Goal: Task Accomplishment & Management: Manage account settings

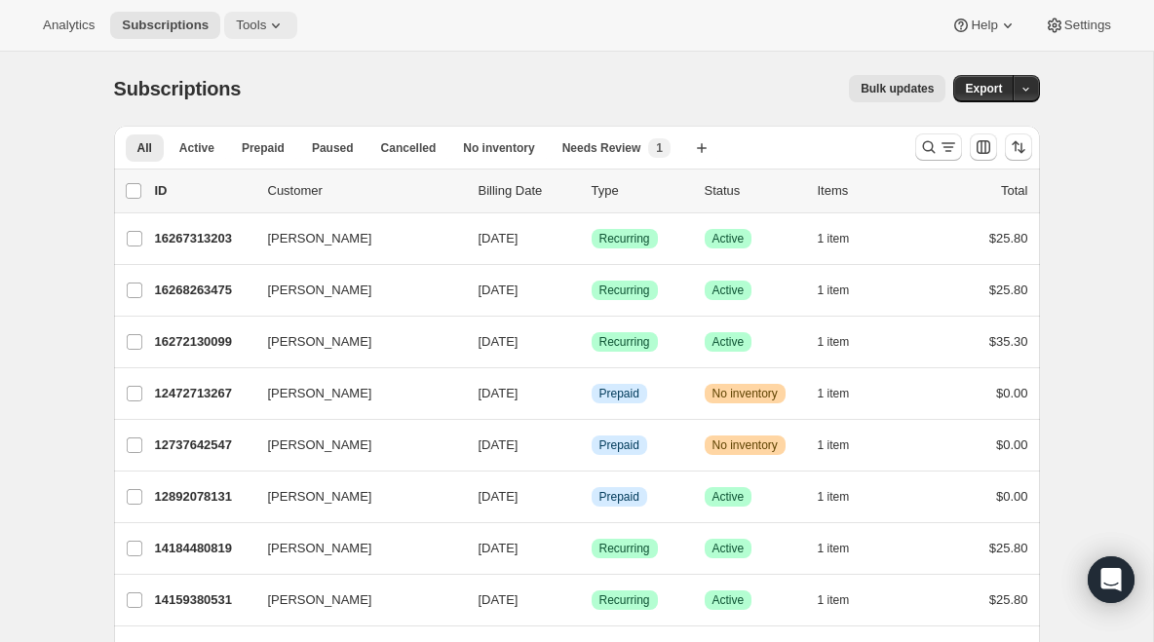
click at [267, 16] on button "Tools" at bounding box center [260, 25] width 73 height 27
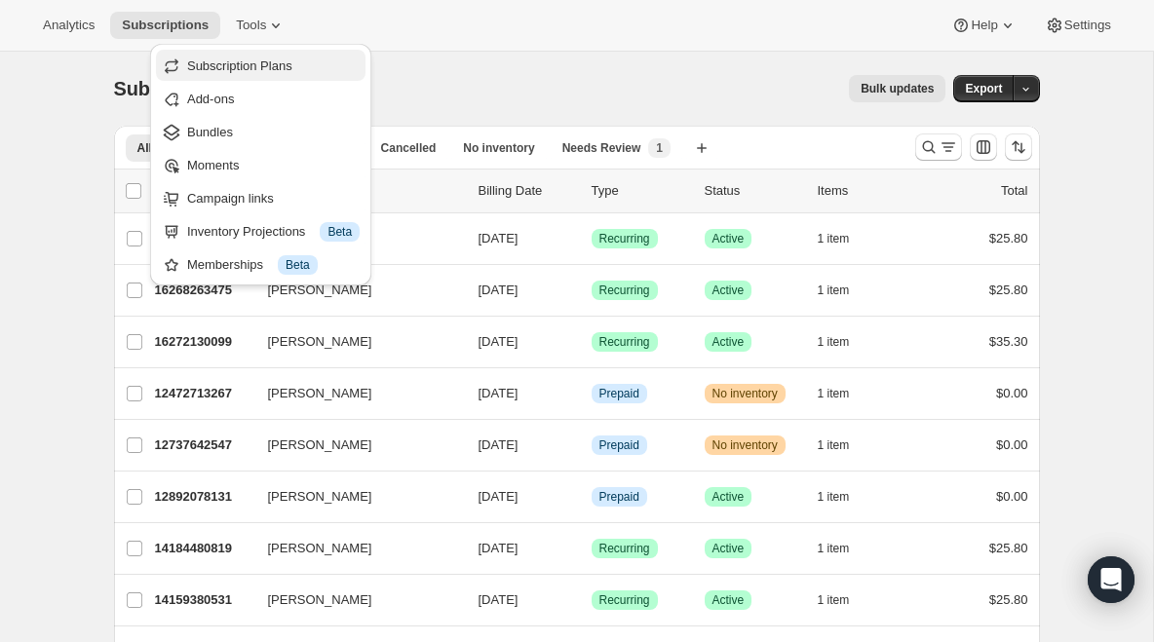
click at [244, 59] on span "Subscription Plans" at bounding box center [239, 65] width 105 height 15
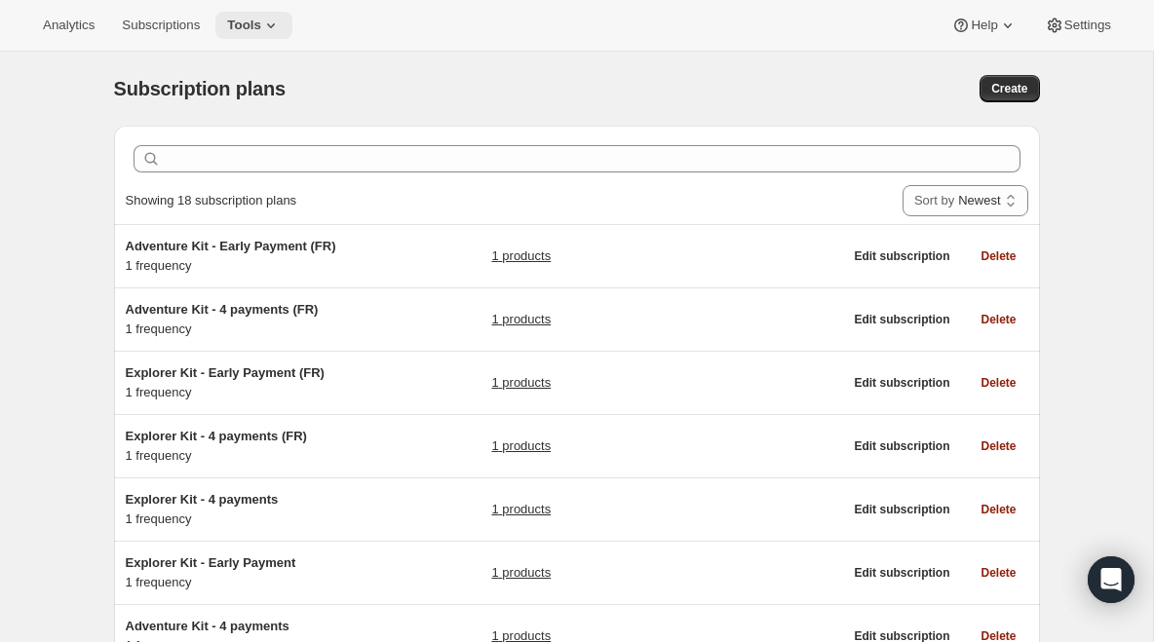
click at [243, 22] on span "Tools" at bounding box center [244, 26] width 34 height 16
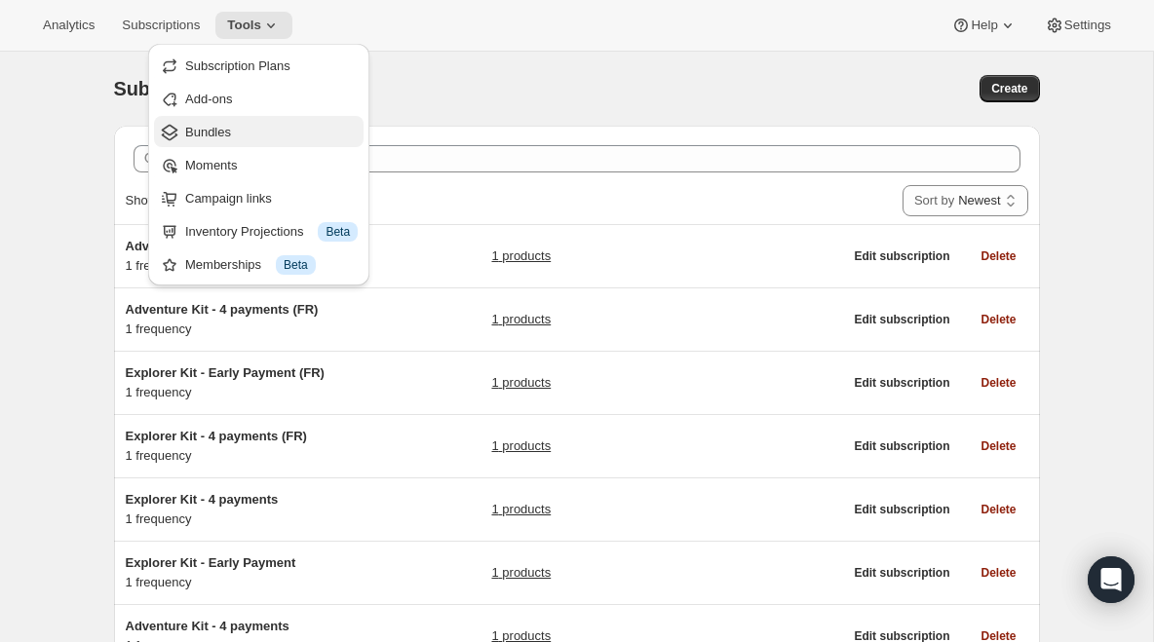
click at [219, 142] on button "Bundles" at bounding box center [259, 131] width 210 height 31
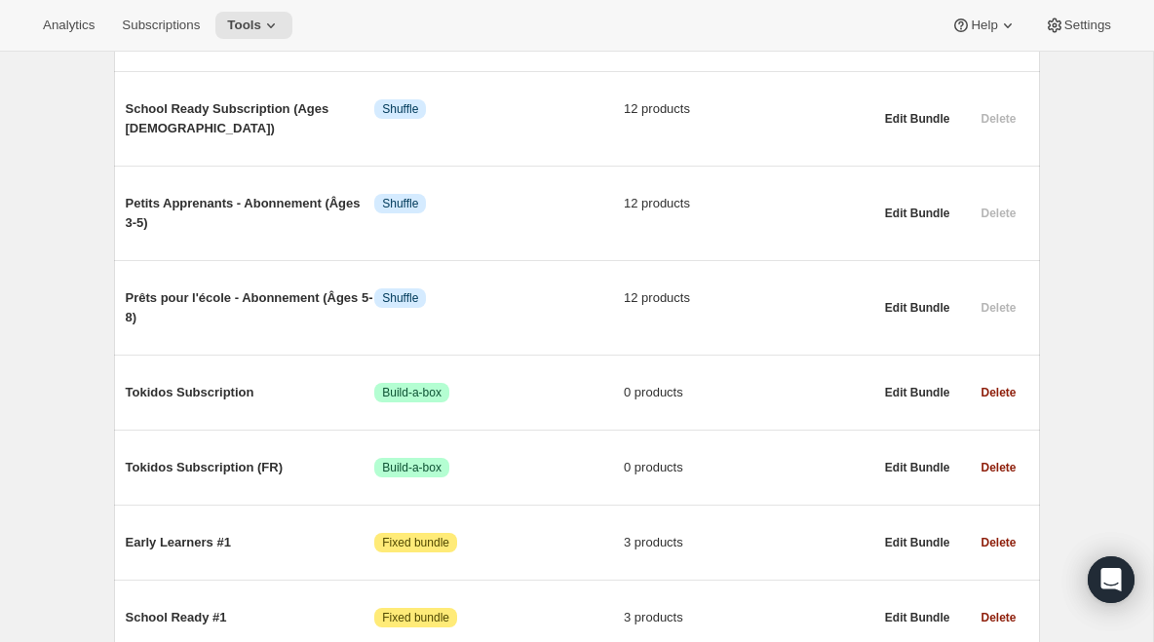
scroll to position [1079, 0]
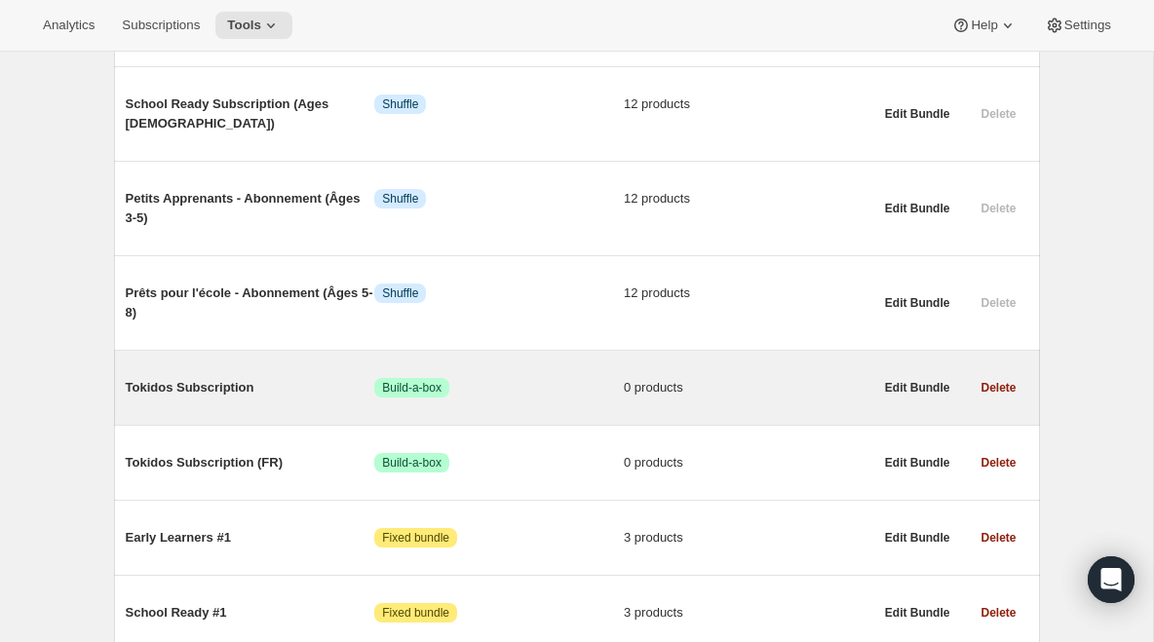
click at [238, 378] on span "Tokidos Subscription" at bounding box center [251, 387] width 250 height 19
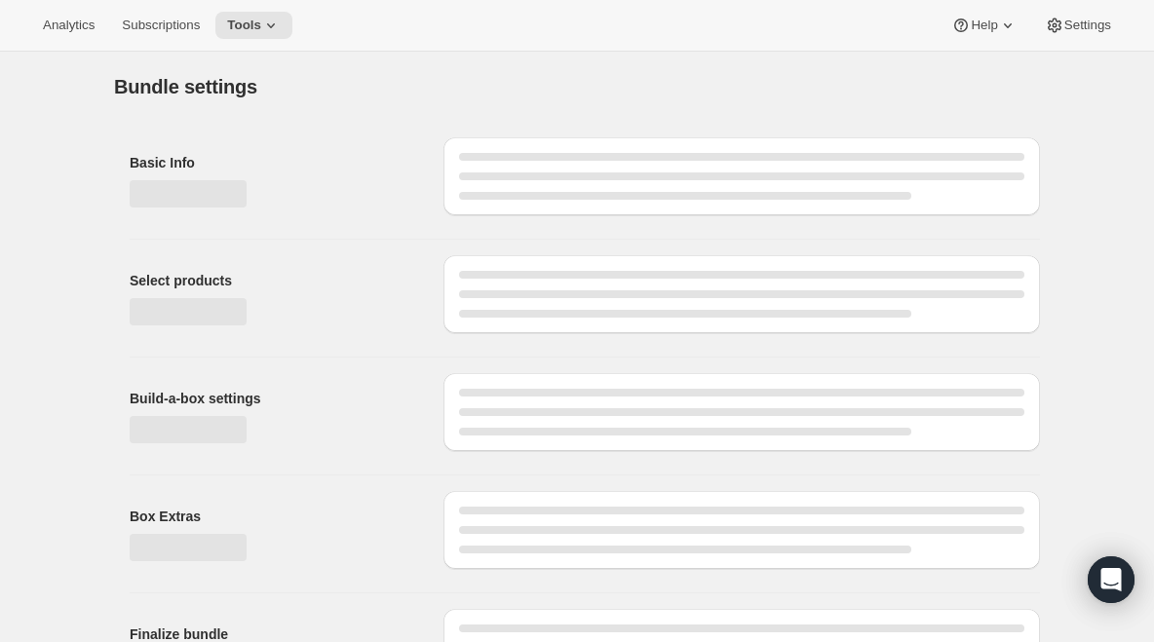
type input "Tokidos Subscription"
radio input "true"
checkbox input "true"
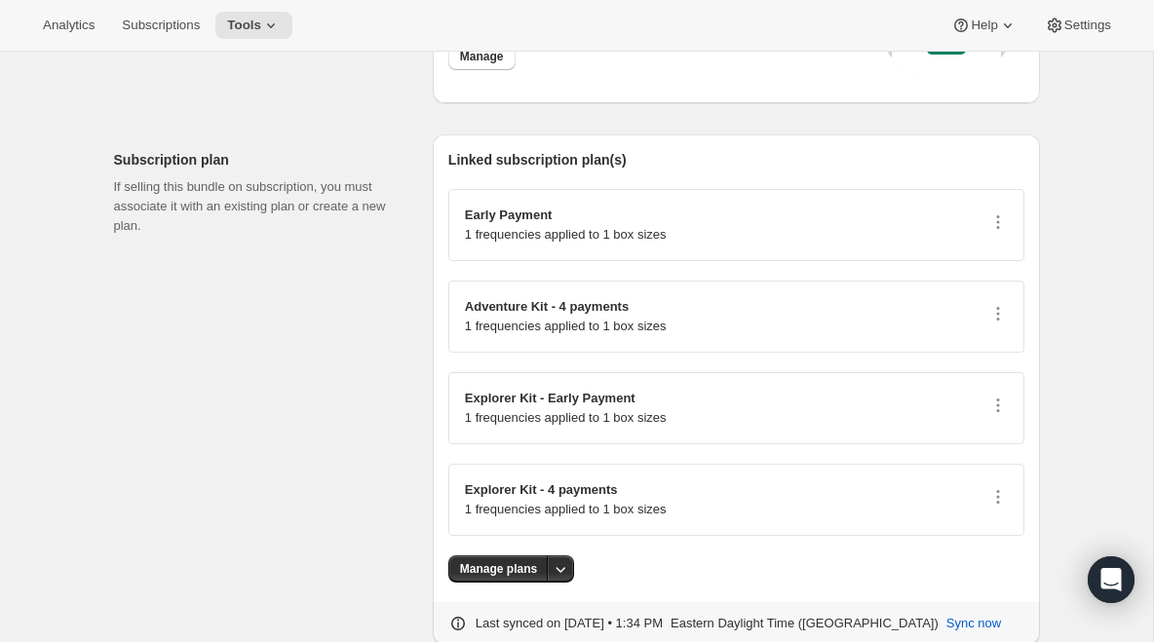
scroll to position [2587, 0]
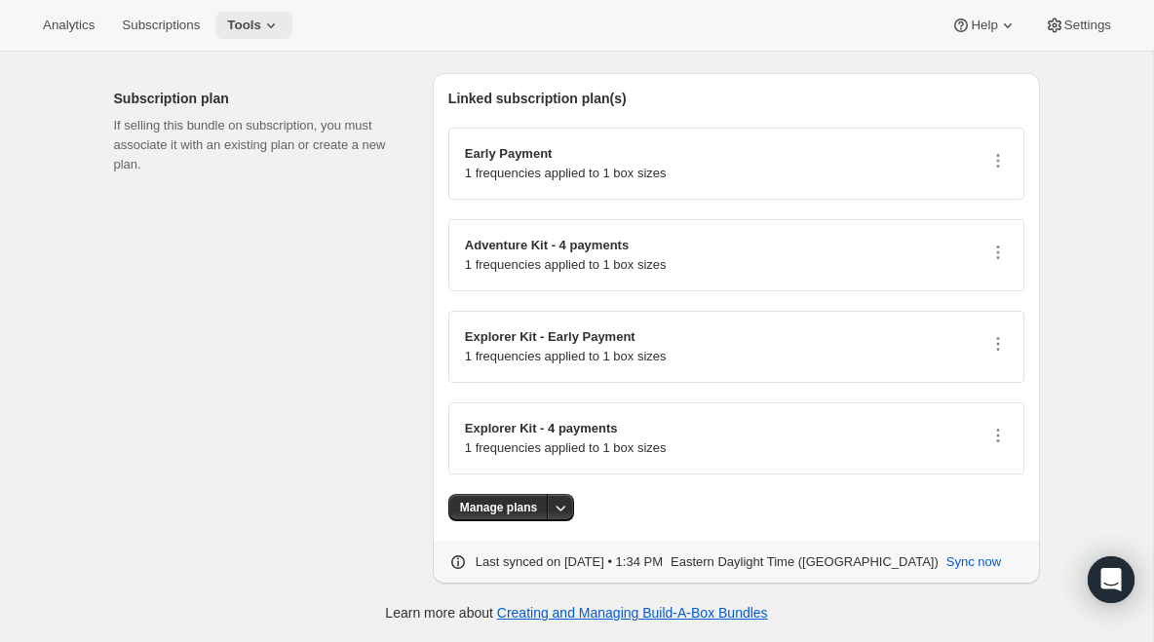
click at [281, 30] on icon at bounding box center [270, 25] width 19 height 19
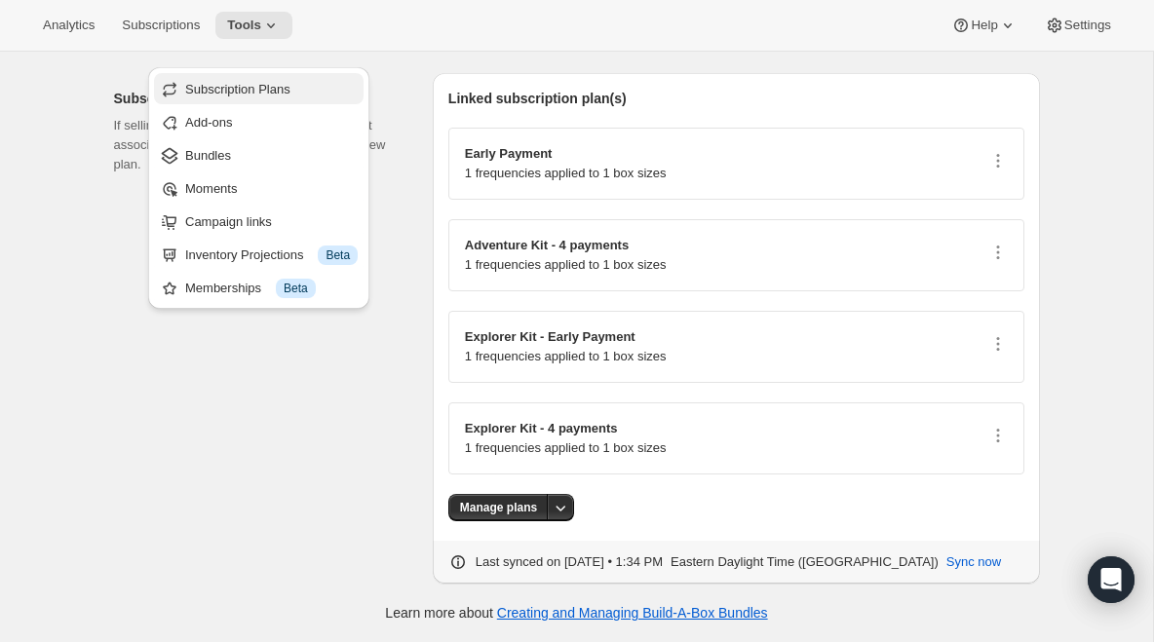
click at [271, 78] on button "Subscription Plans" at bounding box center [259, 88] width 210 height 31
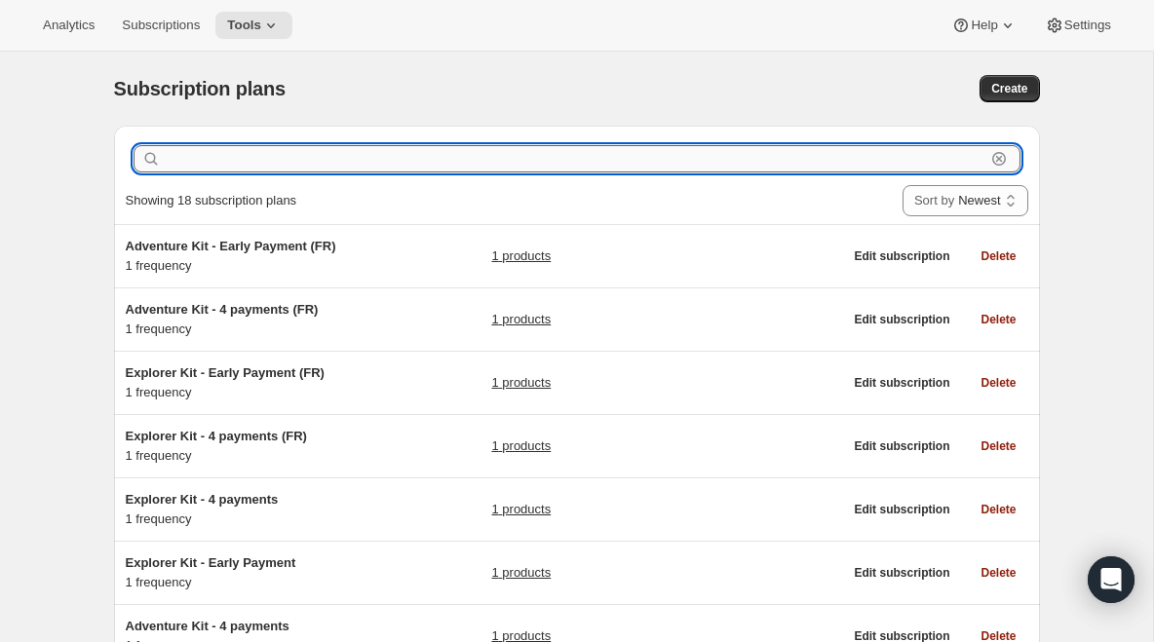
click at [363, 152] on input "text" at bounding box center [575, 158] width 821 height 27
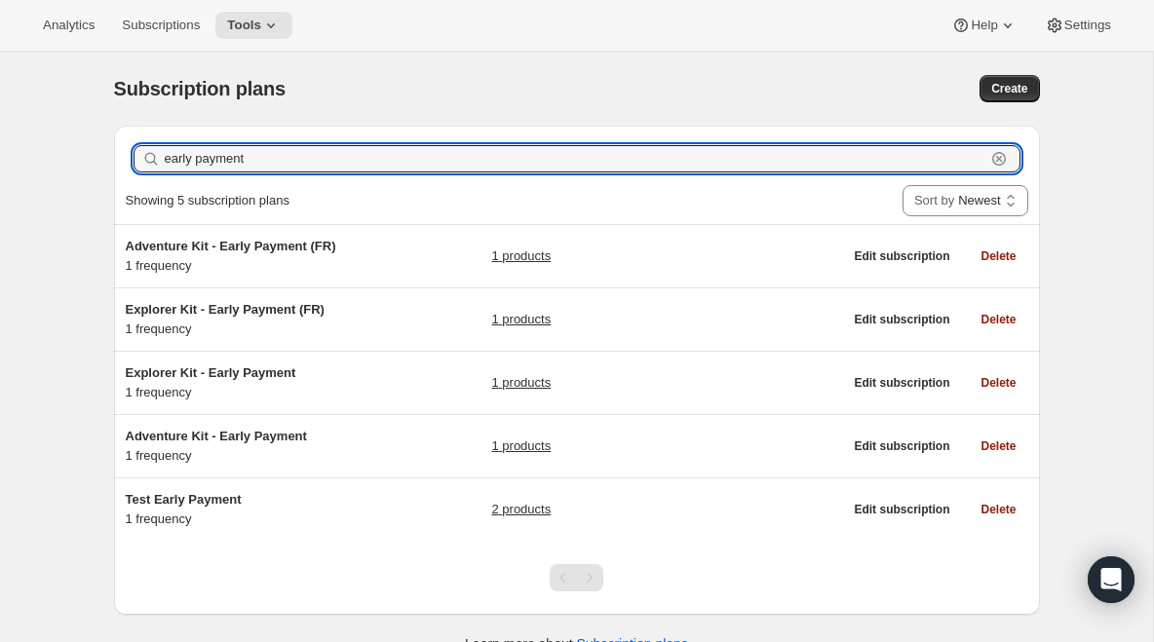
type input "early payment"
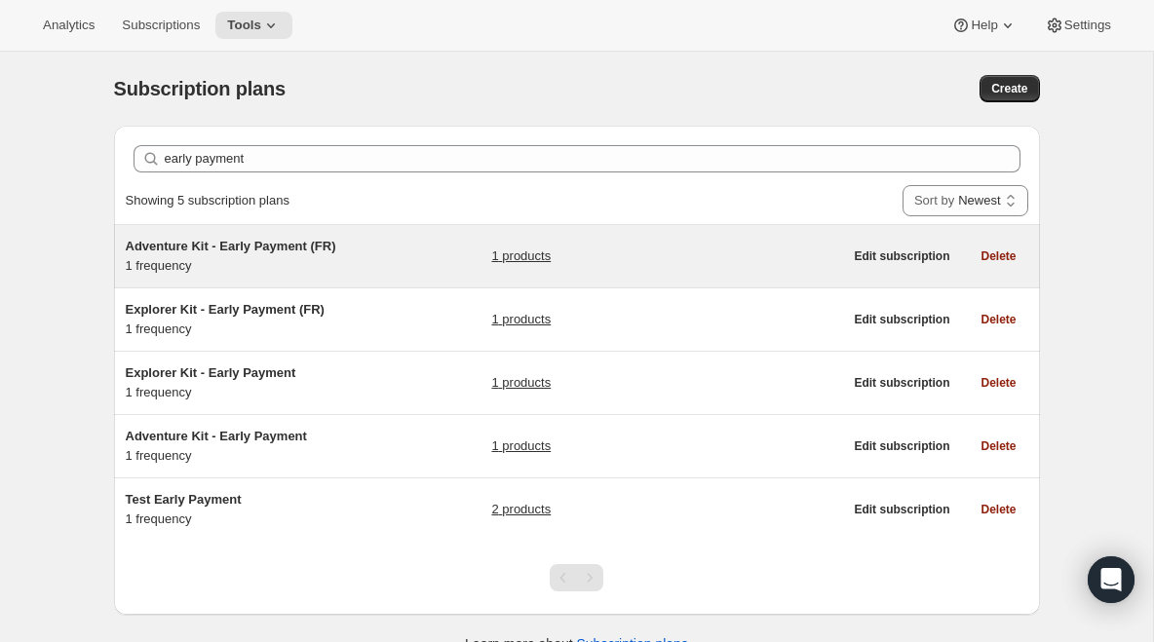
click at [359, 276] on div "Adventure Kit - Early Payment (FR) 1 frequency 1 products Edit subscription Del…" at bounding box center [577, 256] width 926 height 62
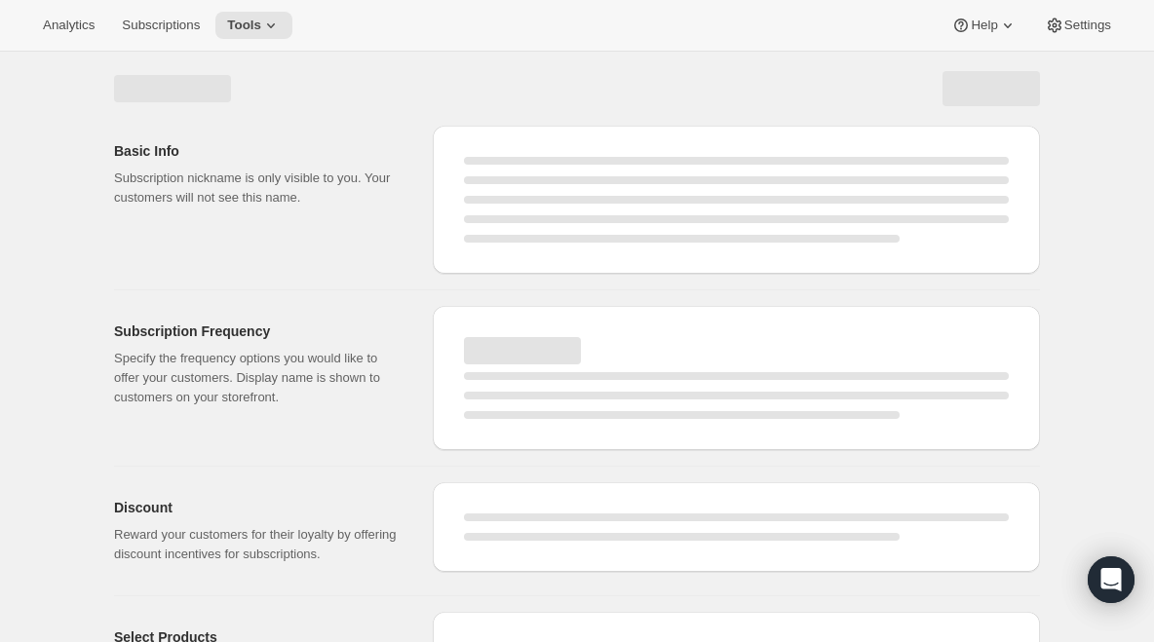
select select "WEEK"
select select "MONTH"
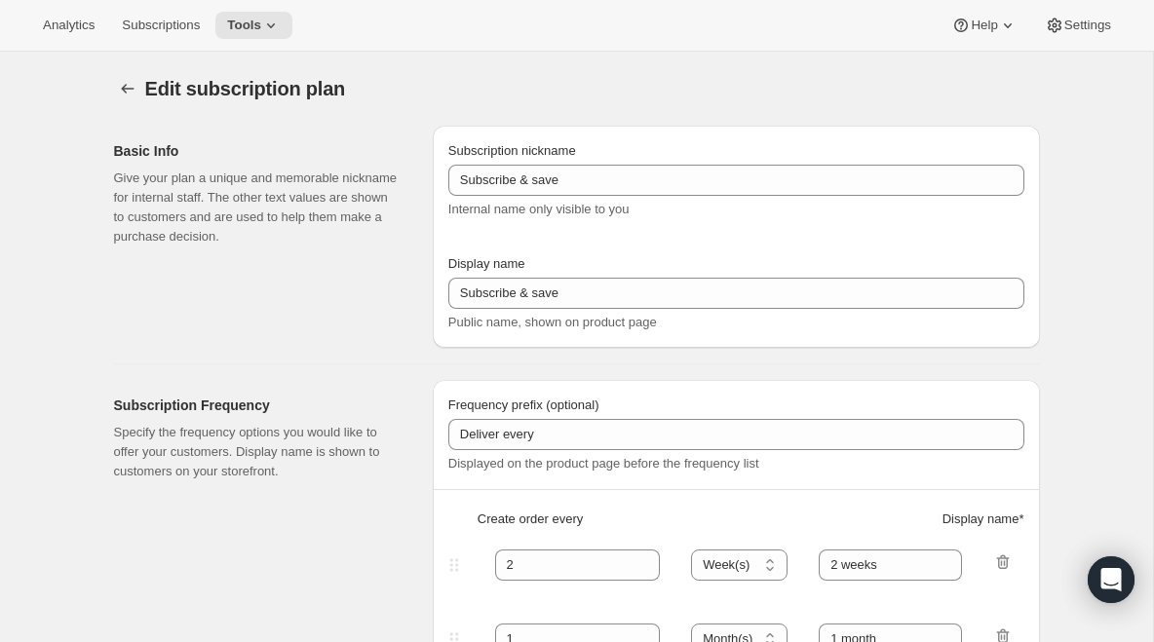
type input "Adventure Kit - Early Payment (FR)"
type input "Adventure Kit - Early Payment"
select select "ENABLED"
select select "MONTH"
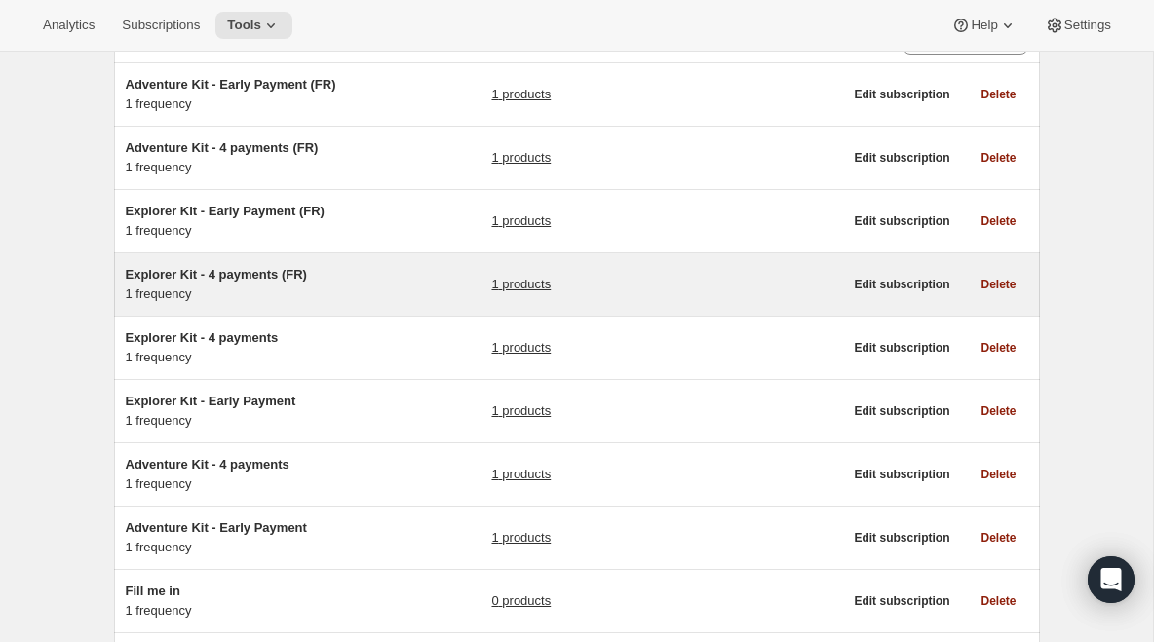
scroll to position [169, 0]
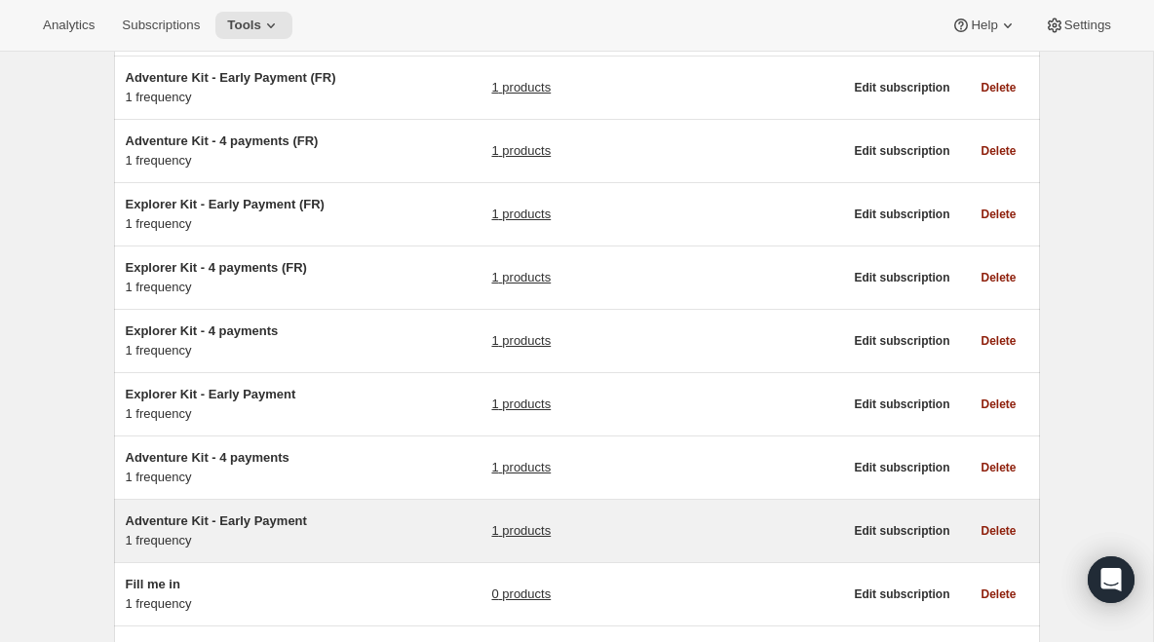
click at [303, 538] on div "Adventure Kit - Early Payment 1 frequency" at bounding box center [248, 531] width 244 height 39
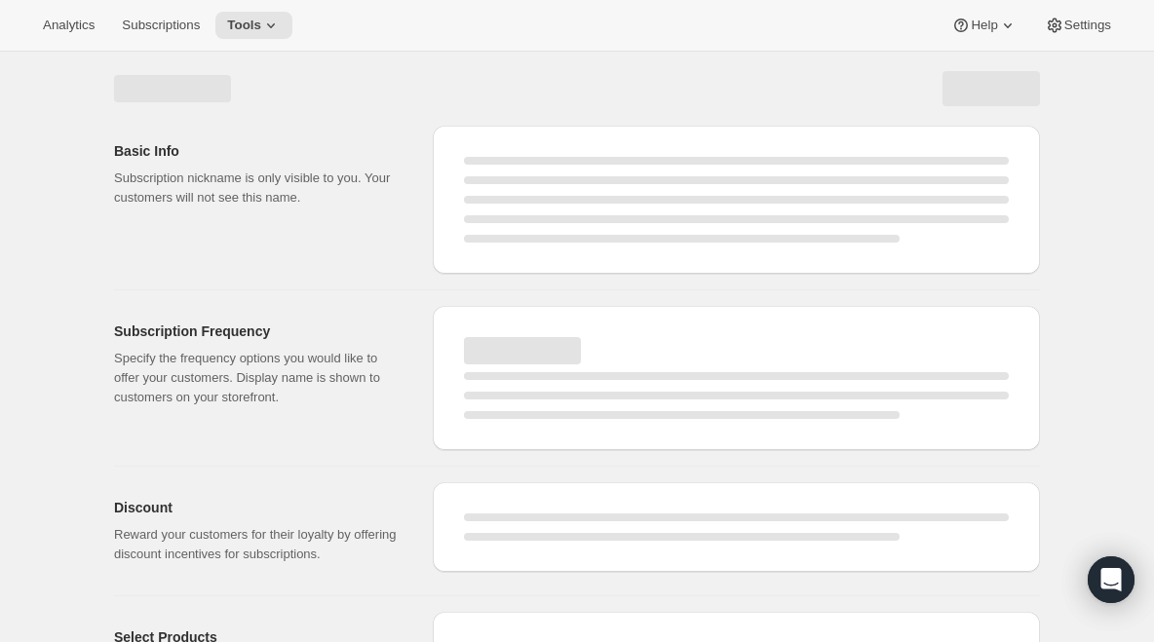
select select "WEEK"
select select "MONTH"
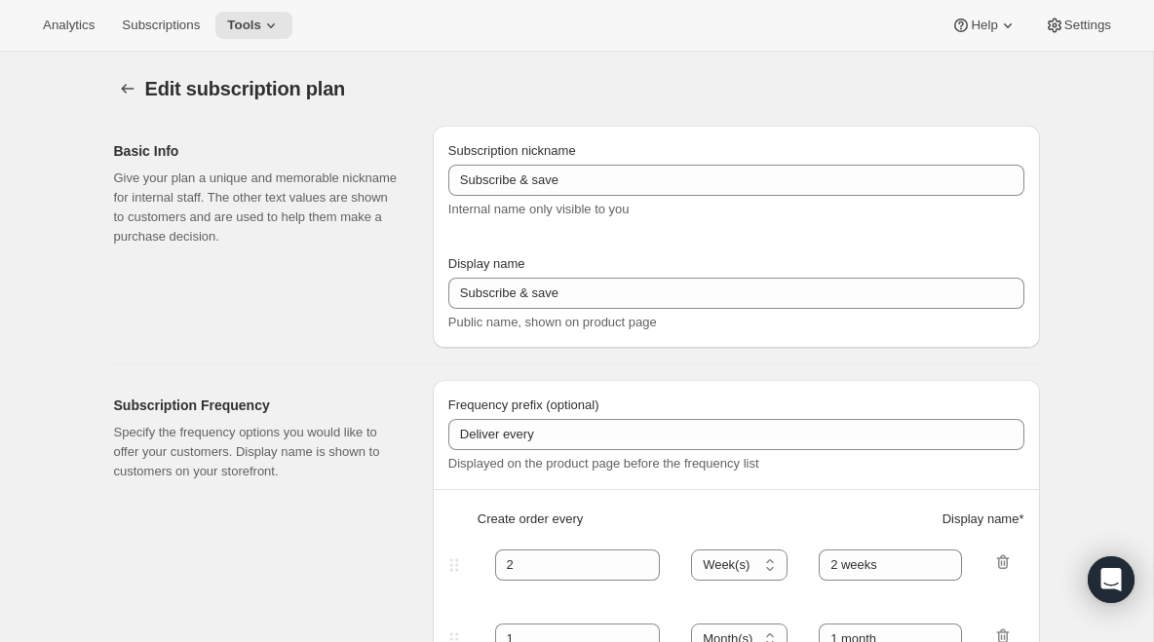
type input "Adventure Kit - Early Payment"
type input "Early Payment"
select select "ENABLED"
select select "MONTH"
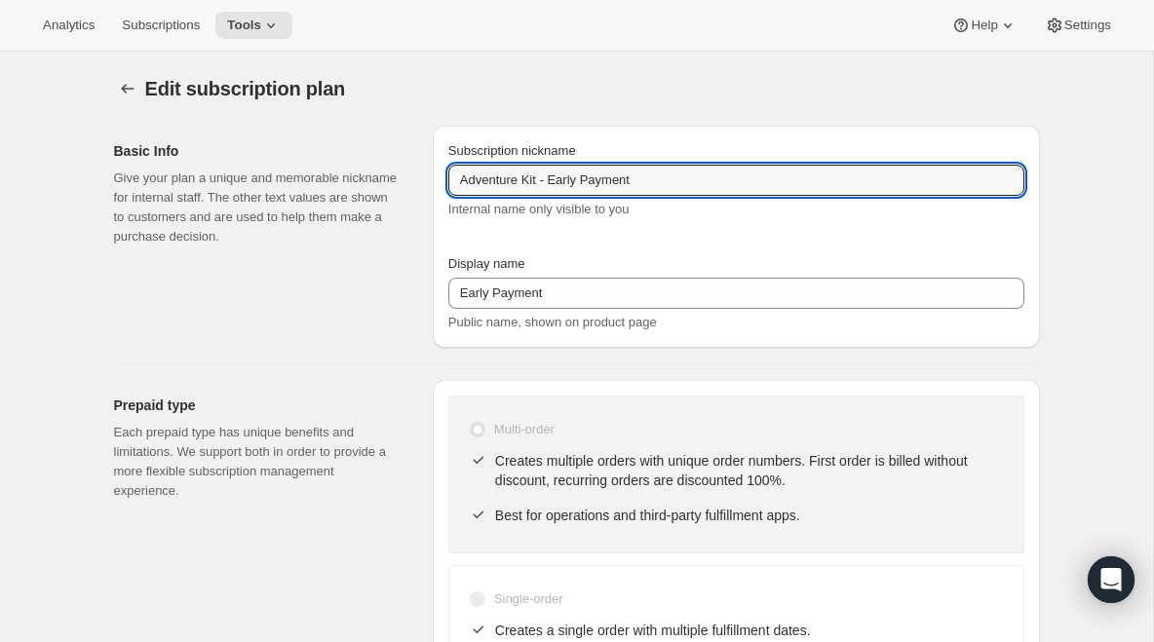
drag, startPoint x: 553, startPoint y: 183, endPoint x: 369, endPoint y: 161, distance: 184.6
click at [369, 161] on div "Basic Info Give your plan a unique and memorable nickname for internal staff. T…" at bounding box center [569, 229] width 942 height 238
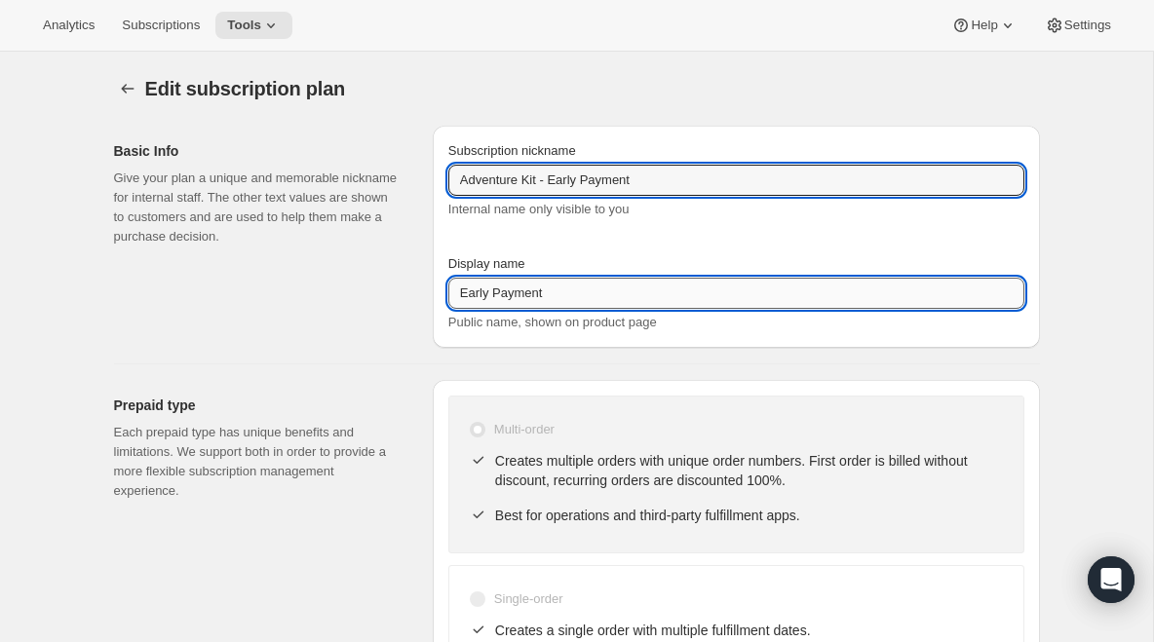
click at [462, 291] on input "Early Payment" at bounding box center [736, 293] width 576 height 31
paste input "Adventure Kit -"
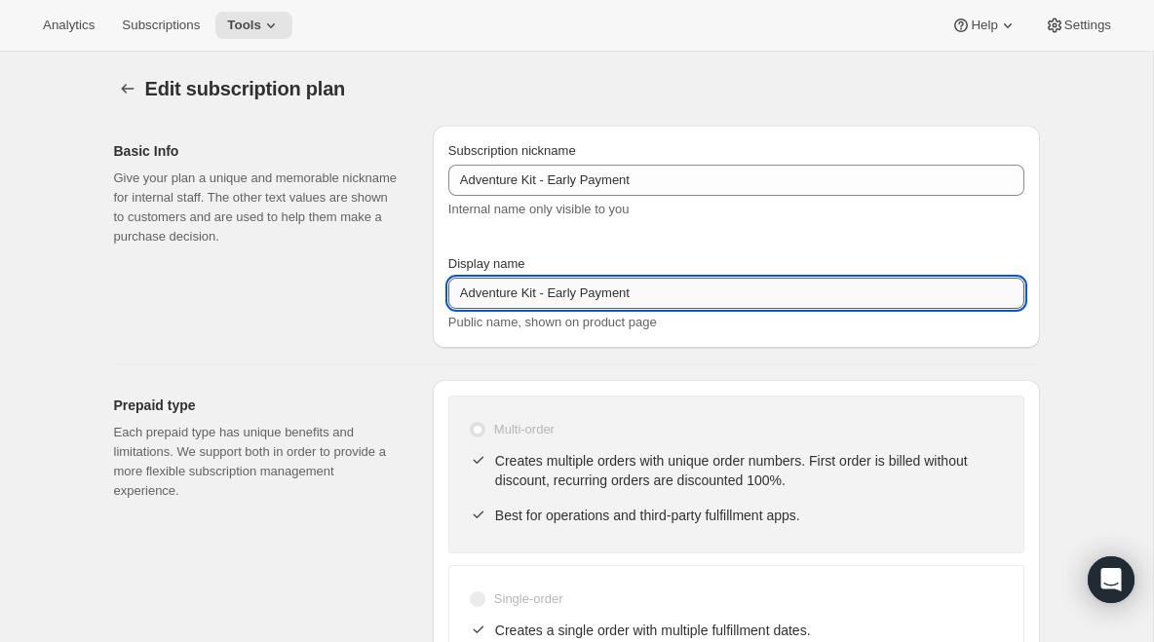
click at [463, 293] on input "Adventure Kit - Early Payment" at bounding box center [736, 293] width 576 height 31
type input "Adventure Kit - Early Payment"
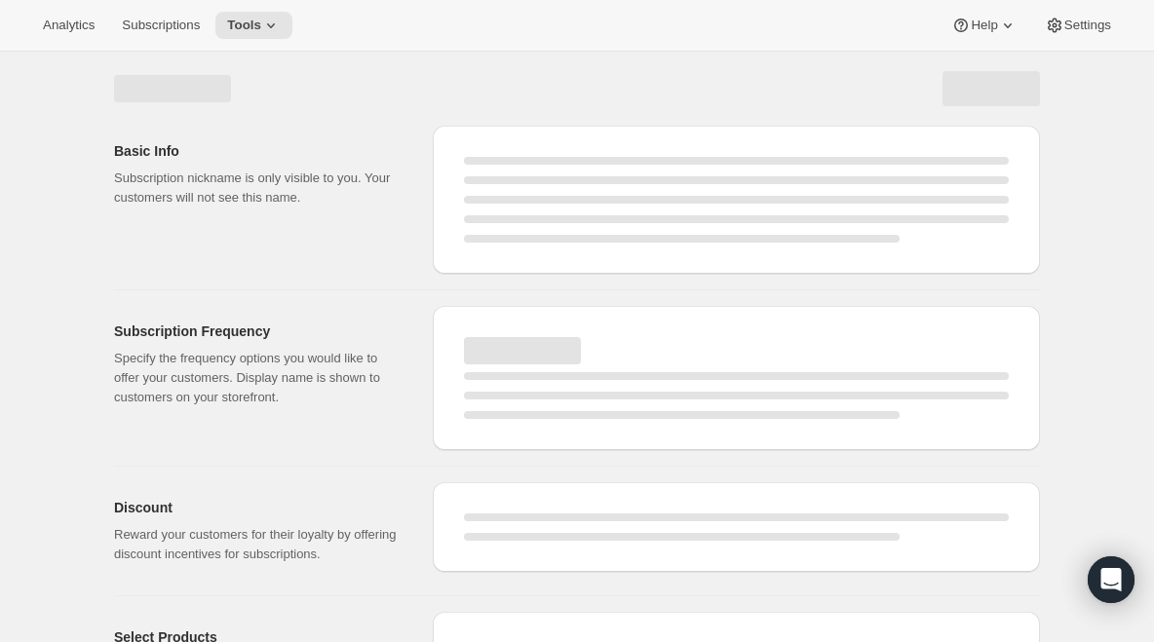
select select "MONTH"
select select "ENABLED"
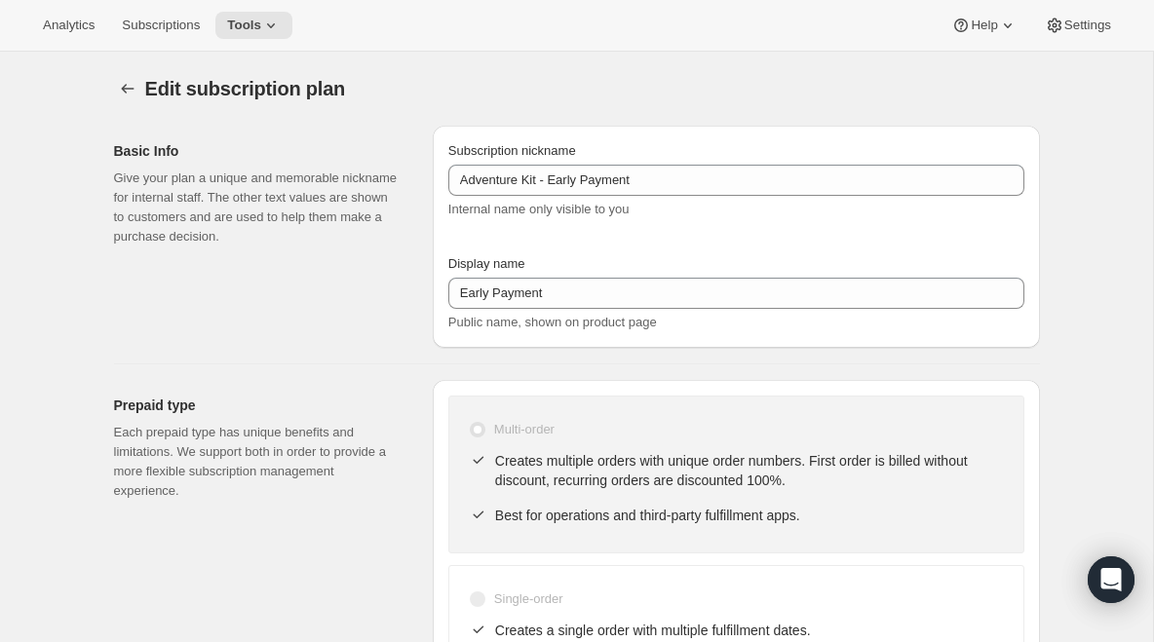
type input "Adventure Kit - Early Payment"
